Goal: Transaction & Acquisition: Purchase product/service

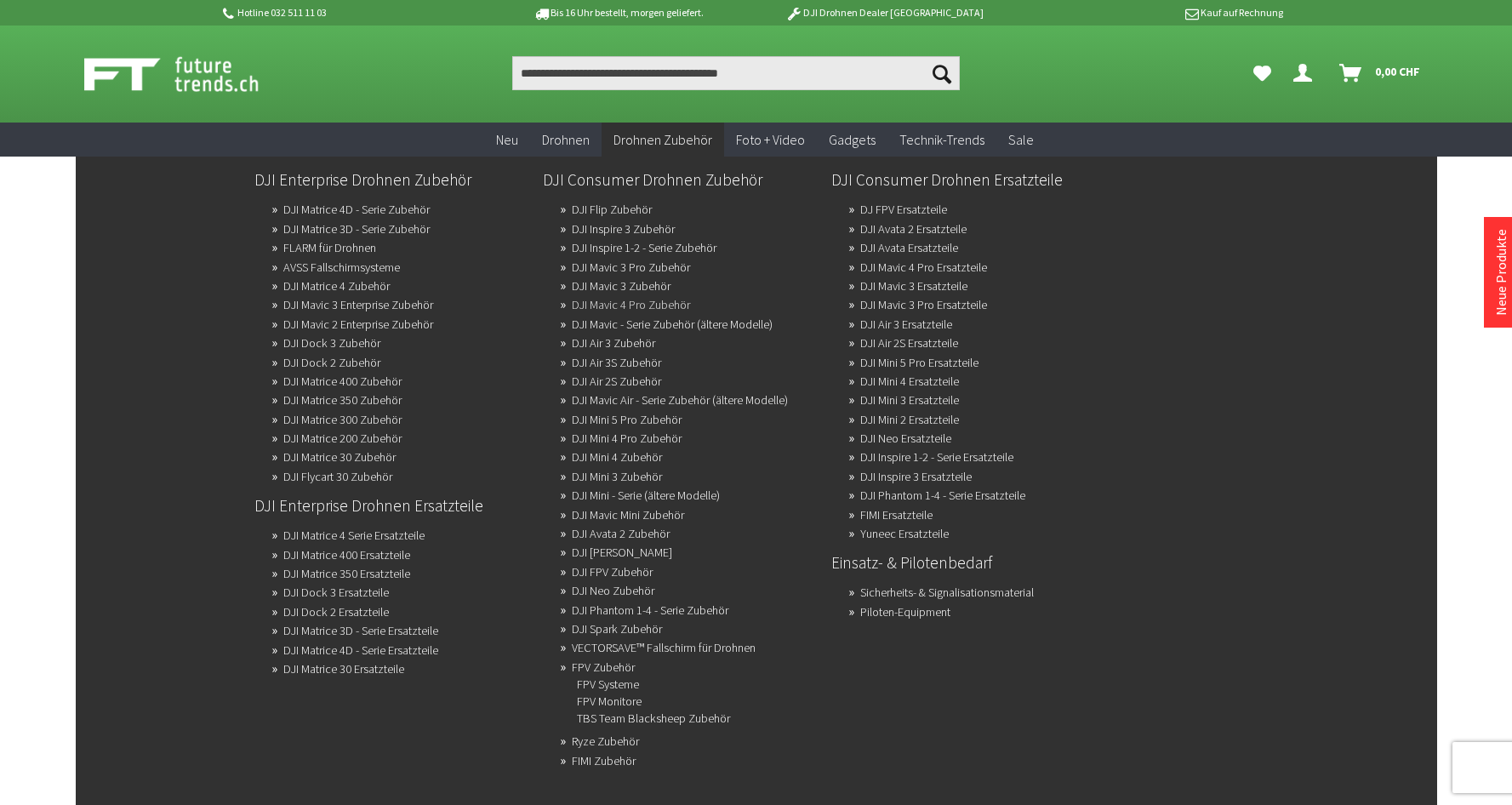
click at [664, 301] on link "DJI Mavic 4 Pro Zubehör" at bounding box center [631, 304] width 118 height 24
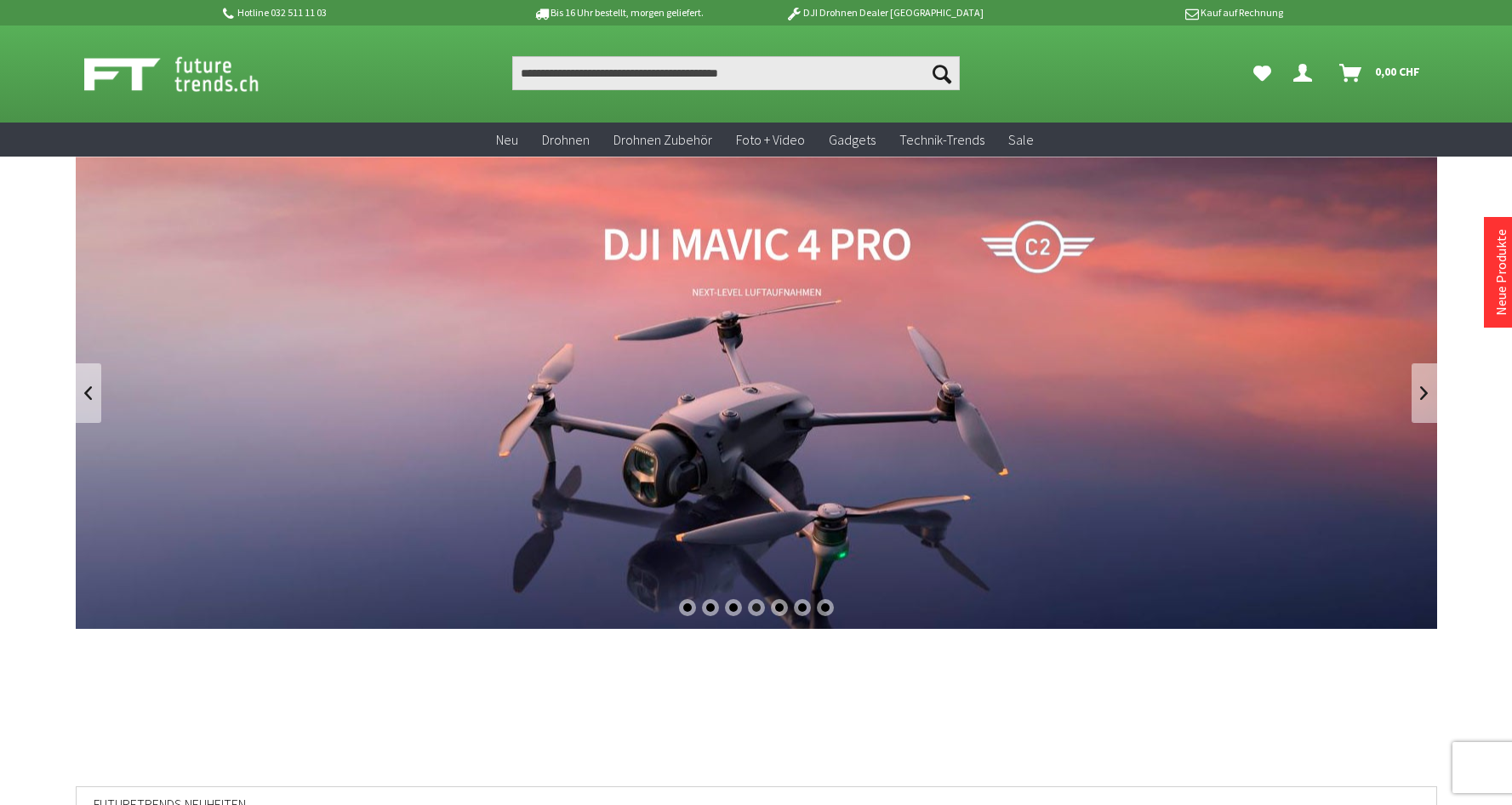
click at [781, 430] on link "DJI Mavic 4 Pro" at bounding box center [756, 392] width 1362 height 473
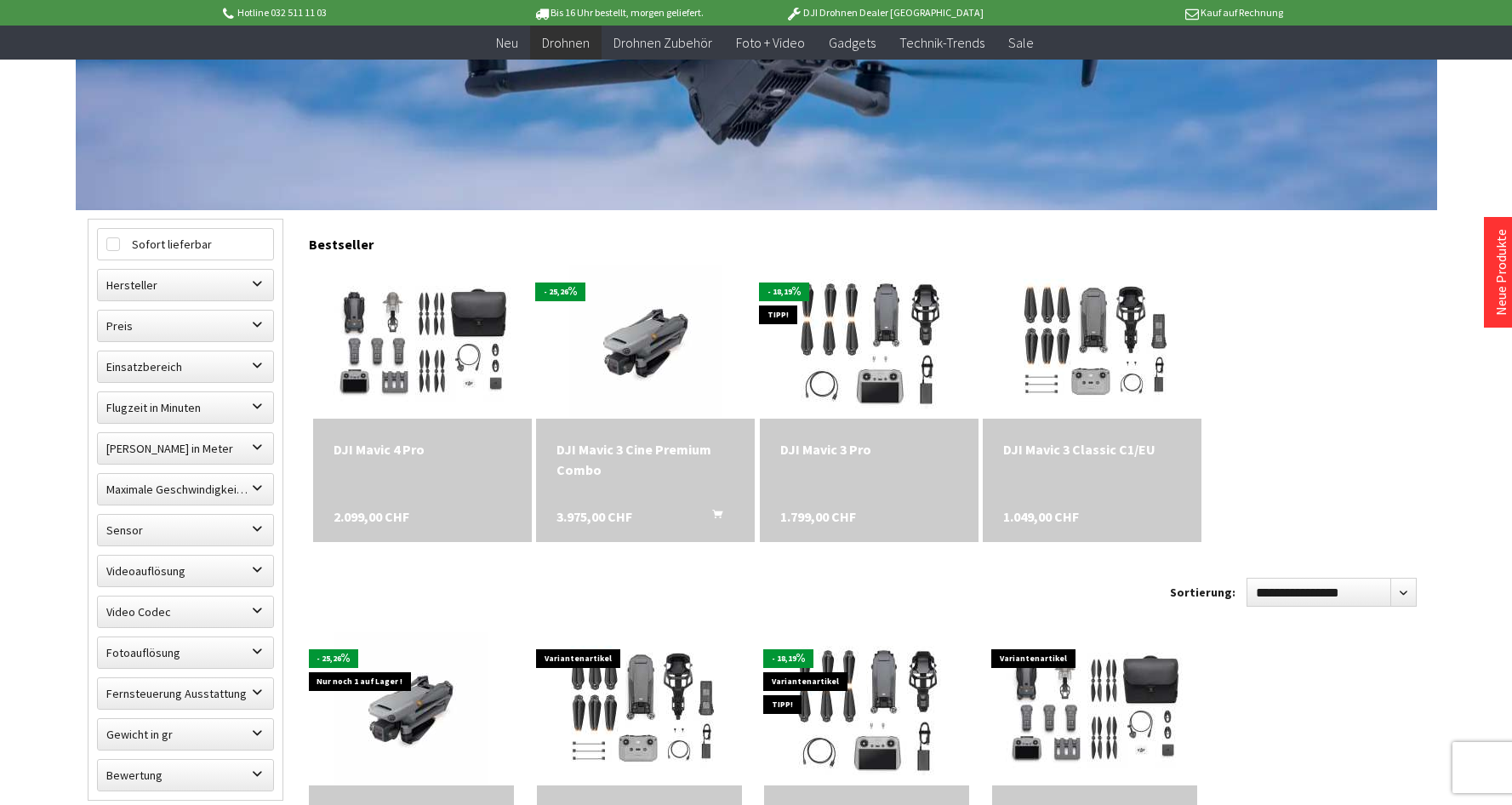
scroll to position [338, 0]
click at [663, 450] on div "DJI Mavic 3 Cine Premium Combo" at bounding box center [645, 459] width 178 height 41
